Goal: Navigation & Orientation: Find specific page/section

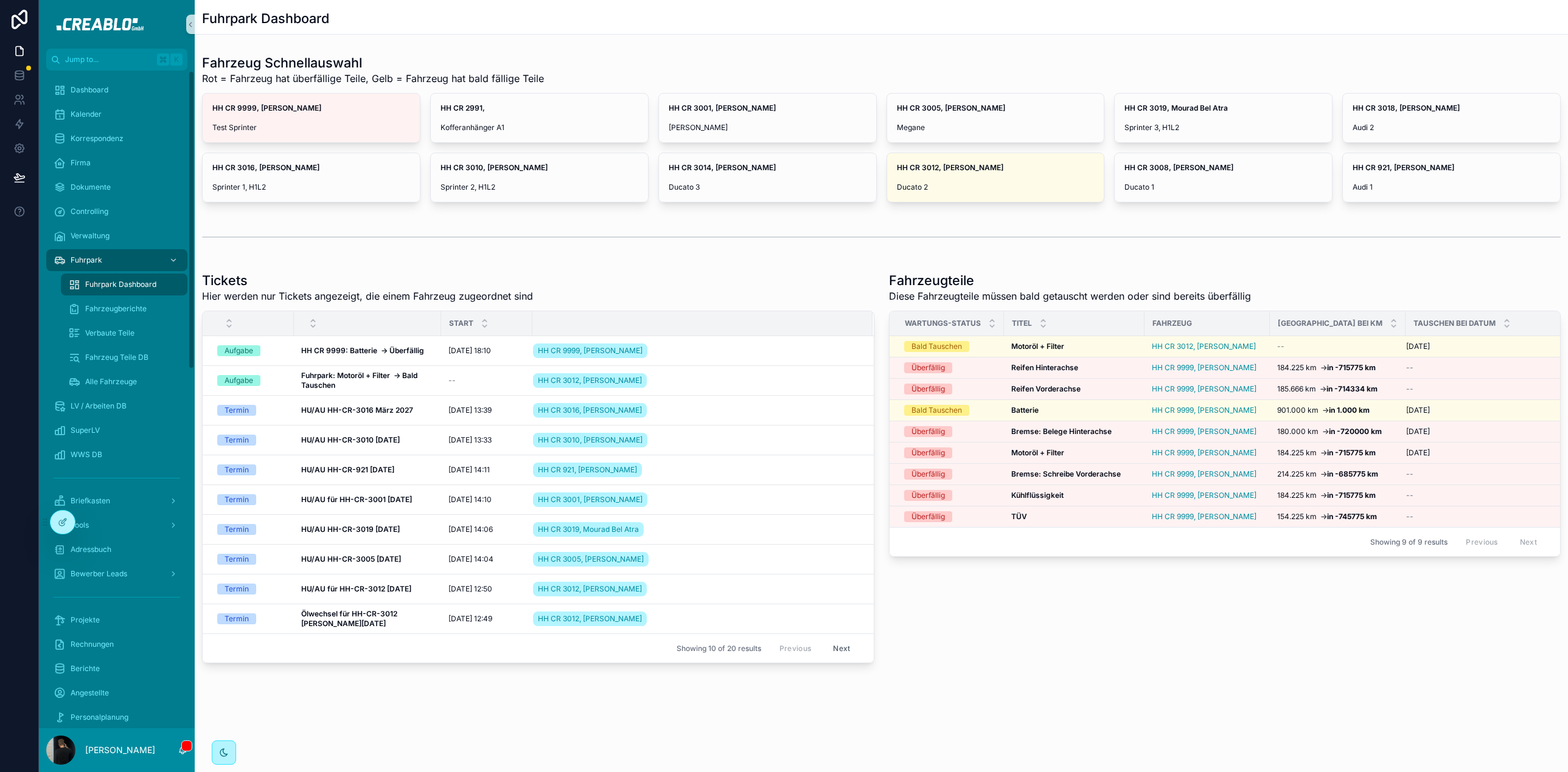
click at [514, 34] on div "Fuhrpark Dashboard" at bounding box center [881, 17] width 1373 height 34
click at [580, 239] on div "scrollable content" at bounding box center [881, 237] width 1358 height 30
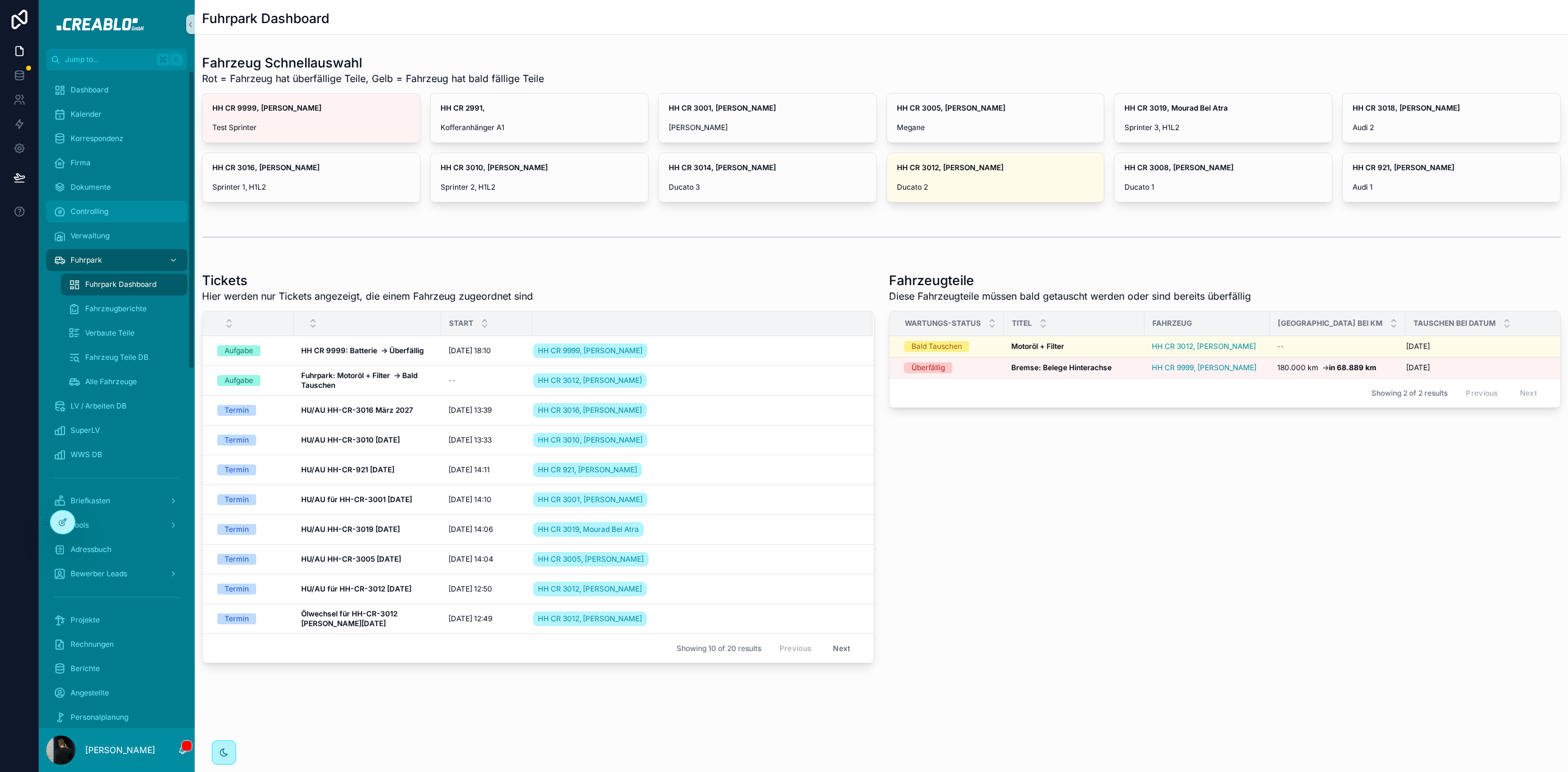
click at [106, 216] on span "Controlling" at bounding box center [89, 212] width 37 height 10
